Goal: Book appointment/travel/reservation

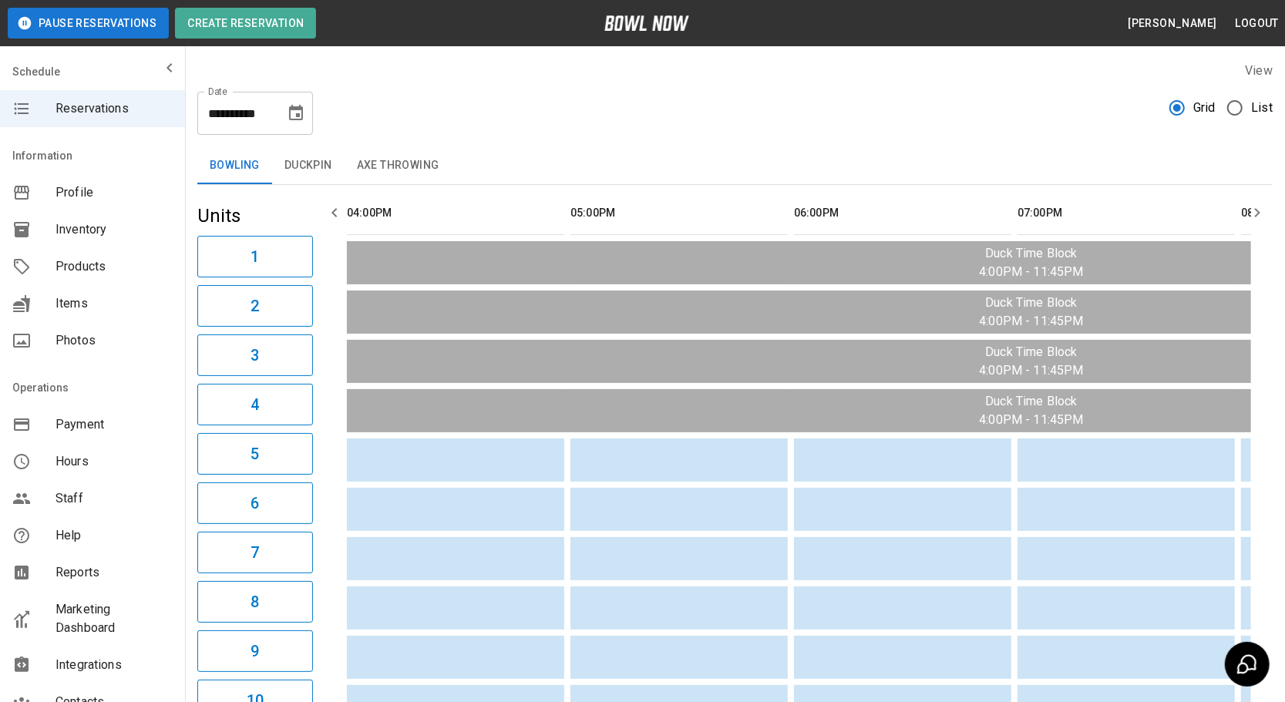
click at [318, 176] on button "Duckpin" at bounding box center [308, 165] width 72 height 37
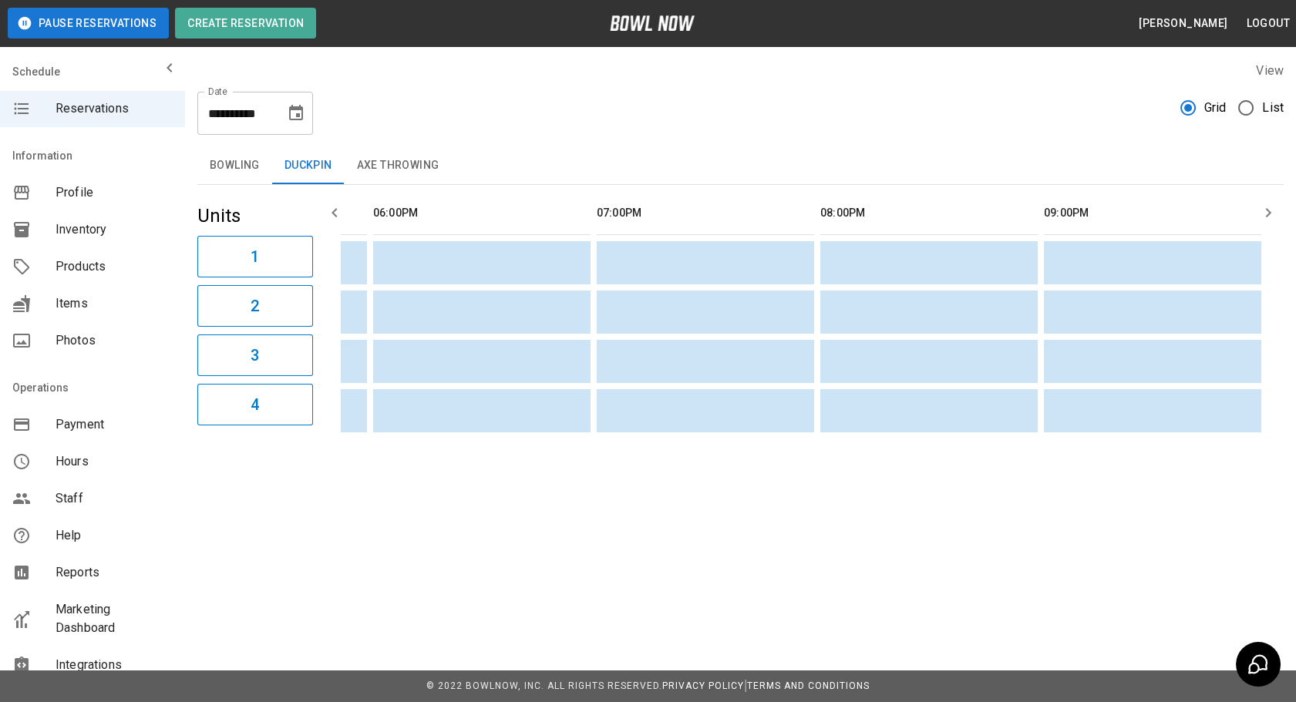
click at [407, 159] on button "Axe Throwing" at bounding box center [398, 165] width 107 height 37
click at [247, 177] on button "Bowling" at bounding box center [234, 165] width 75 height 37
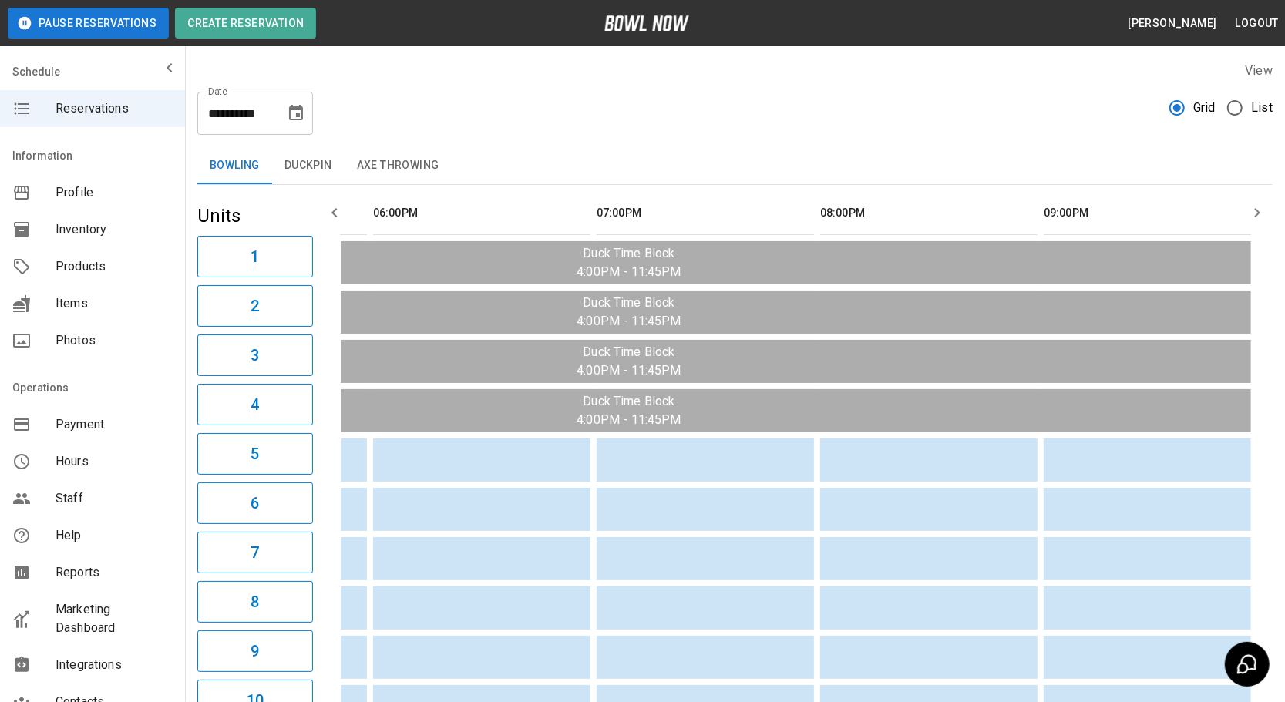
click at [301, 107] on icon "Choose date, selected date is Aug 21, 2025" at bounding box center [296, 112] width 14 height 15
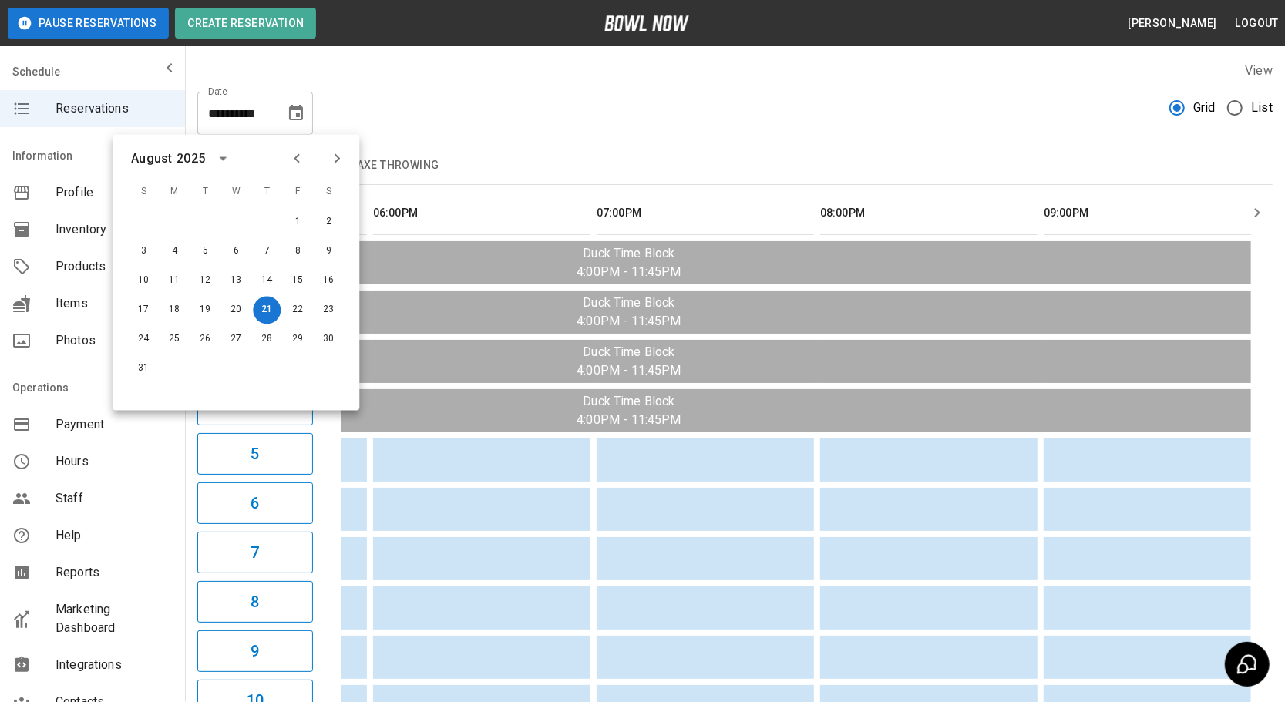
click at [295, 117] on icon "Choose date, selected date is Aug 21, 2025" at bounding box center [296, 113] width 18 height 18
click at [294, 312] on button "22" at bounding box center [298, 311] width 28 height 28
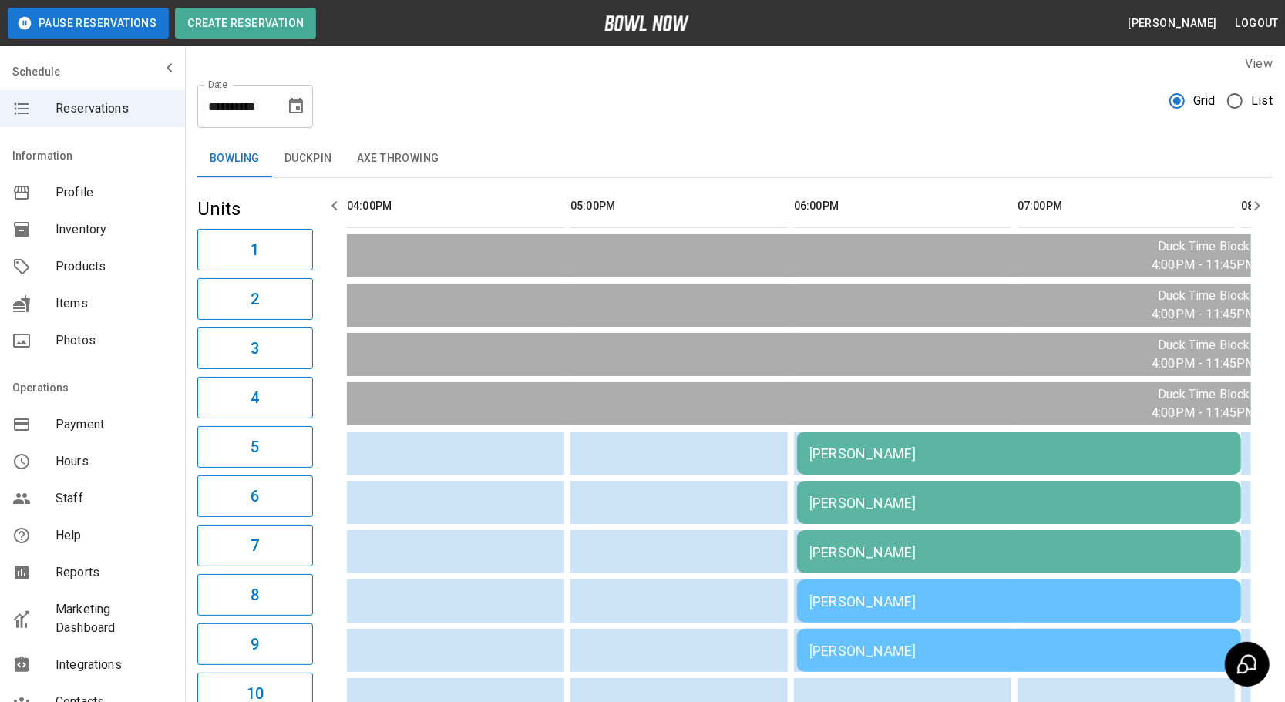
click at [302, 100] on icon "Choose date, selected date is Aug 22, 2025" at bounding box center [296, 105] width 14 height 15
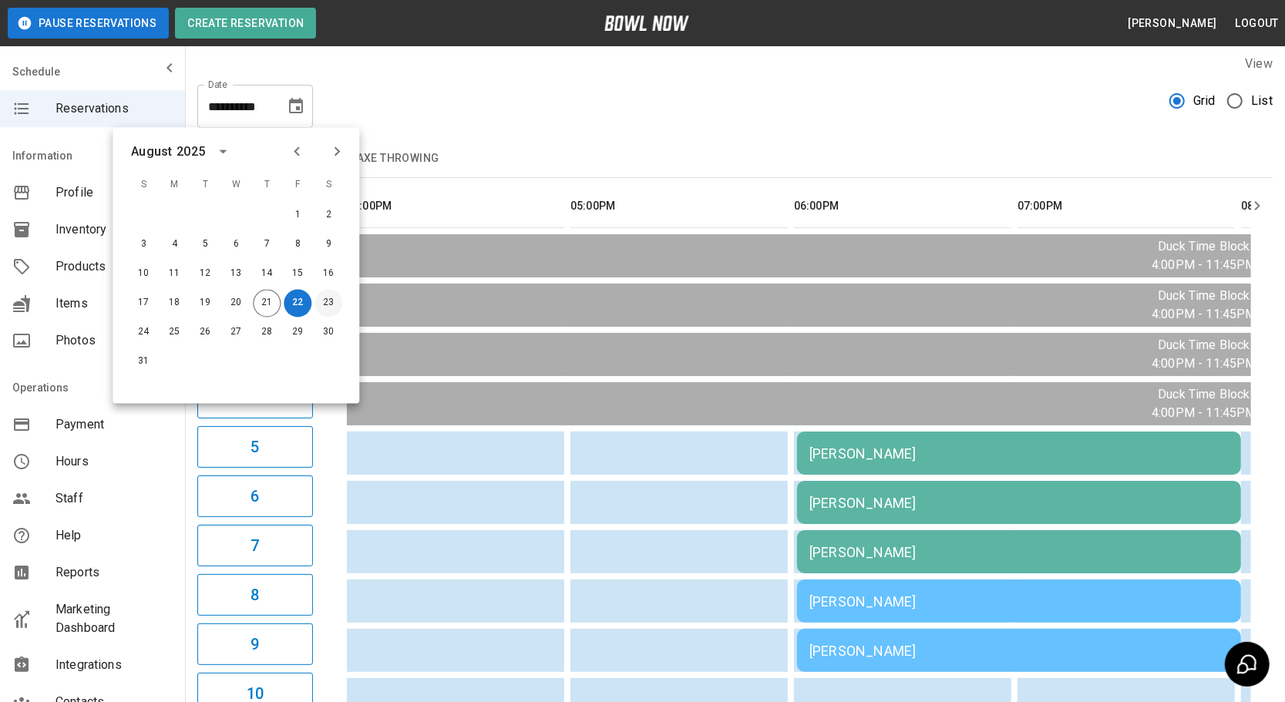
click at [331, 301] on button "23" at bounding box center [328, 304] width 28 height 28
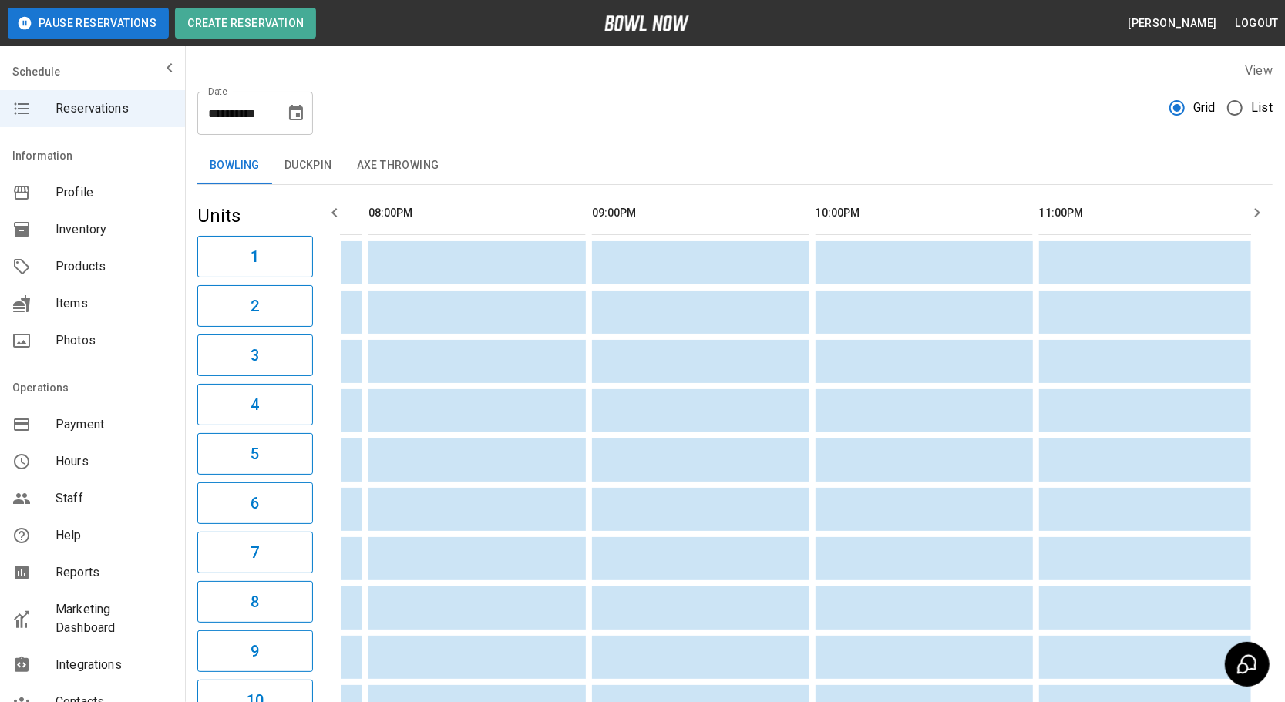
click at [284, 111] on button "Choose date, selected date is Aug 23, 2025" at bounding box center [296, 113] width 31 height 31
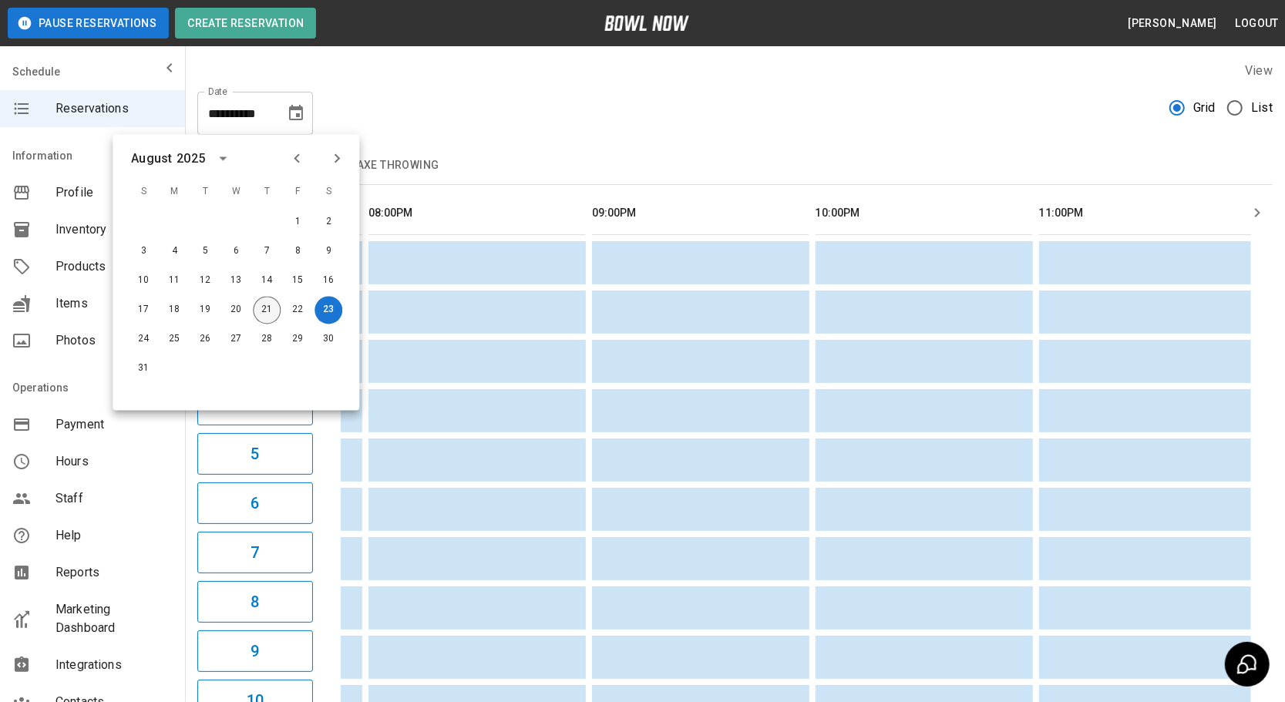
click at [265, 298] on button "21" at bounding box center [267, 311] width 28 height 28
type input "**********"
